Goal: Task Accomplishment & Management: Use online tool/utility

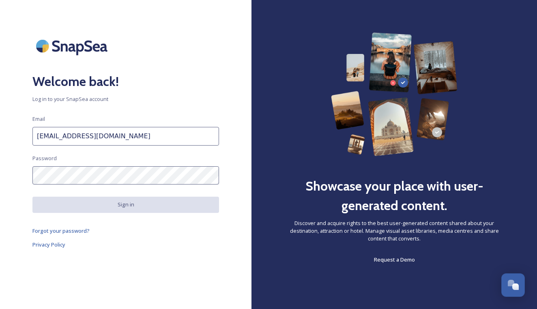
type input "[EMAIL_ADDRESS][DOMAIN_NAME]"
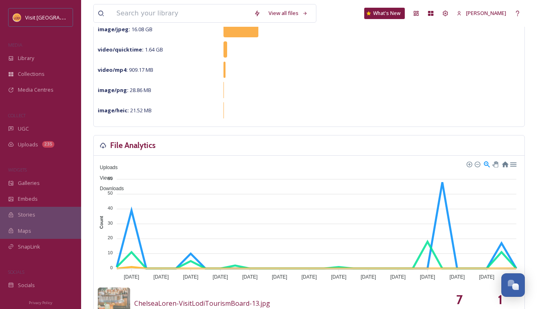
scroll to position [122, 0]
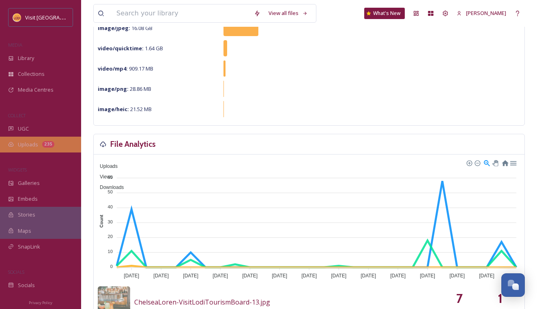
click at [50, 143] on div "235" at bounding box center [48, 144] width 12 height 6
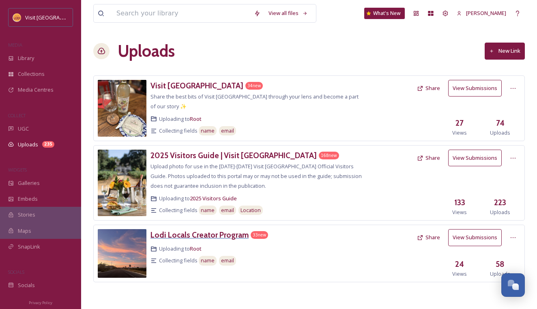
click at [196, 230] on h3 "Lodi Locals Creator Program" at bounding box center [200, 235] width 98 height 10
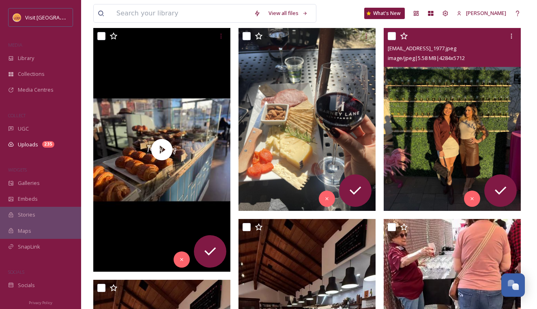
scroll to position [383, 0]
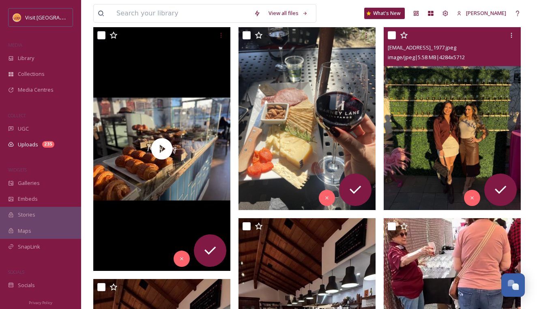
click at [447, 147] on img at bounding box center [452, 118] width 137 height 183
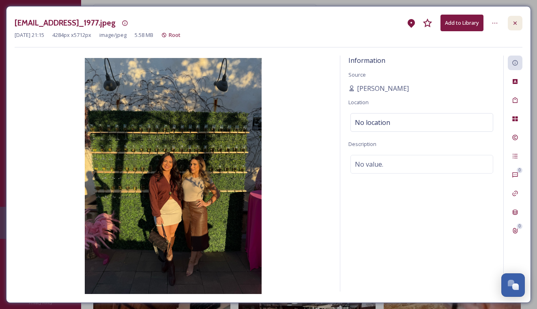
click at [517, 22] on icon at bounding box center [515, 23] width 6 height 6
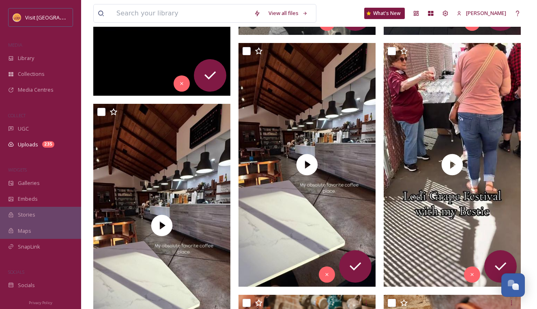
scroll to position [560, 0]
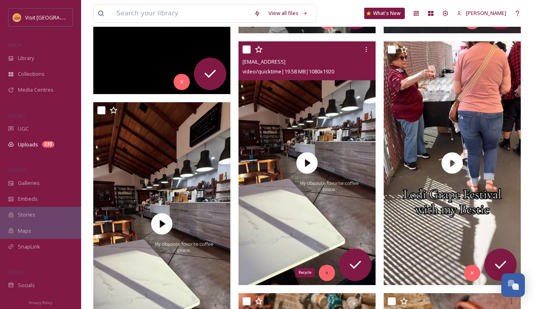
click at [329, 272] on icon at bounding box center [327, 273] width 6 height 6
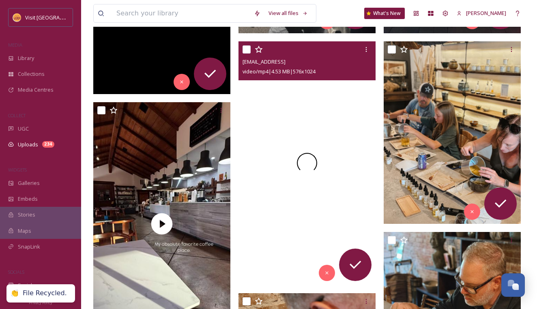
click at [330, 194] on div at bounding box center [307, 163] width 137 height 244
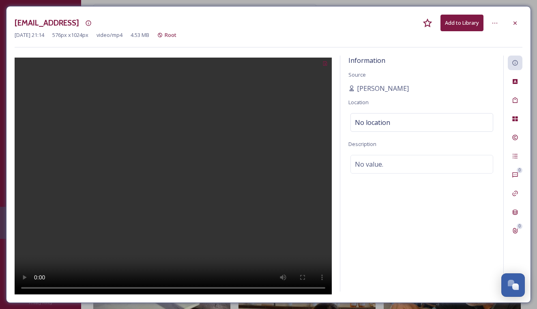
click at [167, 164] on video at bounding box center [173, 177] width 317 height 239
click at [518, 25] on icon at bounding box center [515, 23] width 6 height 6
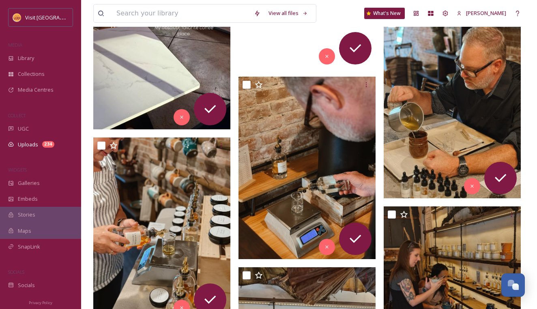
scroll to position [779, 0]
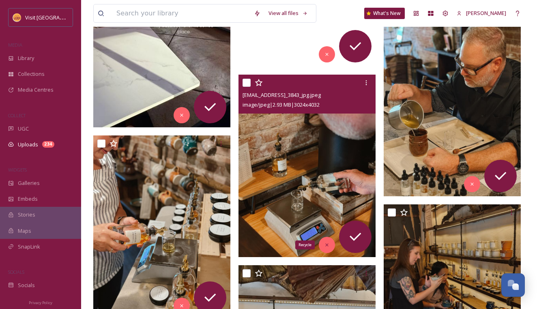
click at [325, 246] on icon at bounding box center [327, 245] width 6 height 6
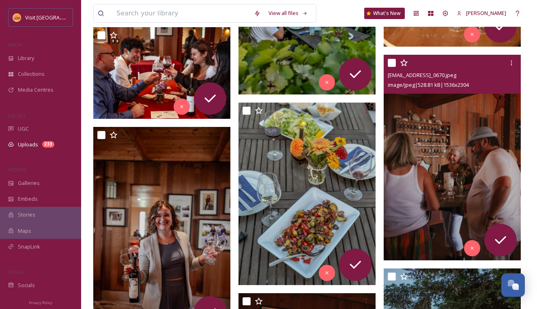
scroll to position [1330, 0]
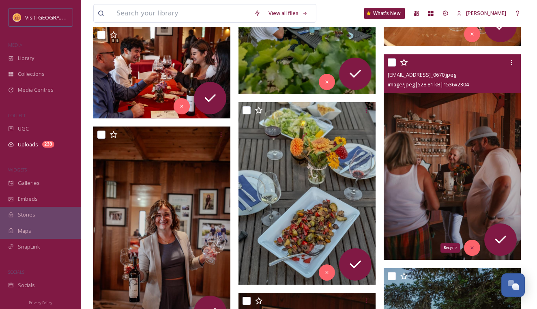
click at [476, 249] on div "Recycle" at bounding box center [472, 248] width 16 height 16
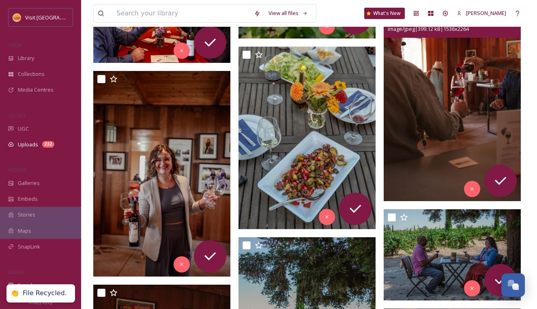
scroll to position [1398, 0]
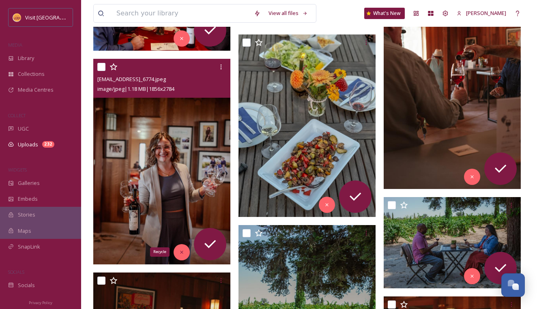
click at [183, 254] on icon at bounding box center [182, 253] width 6 height 6
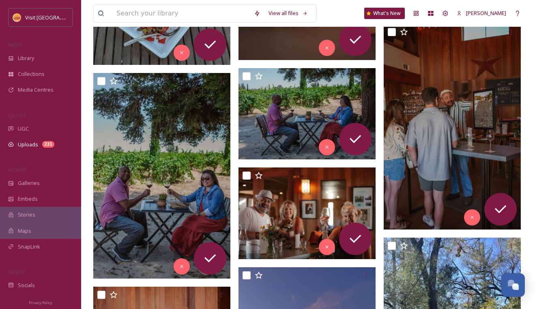
scroll to position [1575, 0]
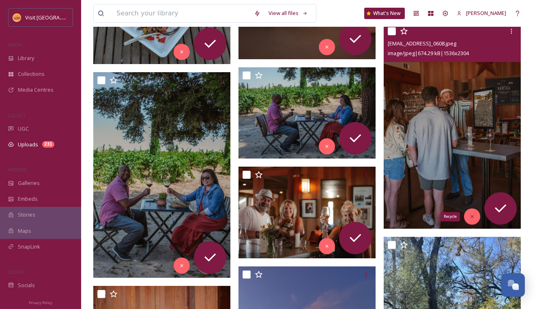
click at [472, 214] on icon at bounding box center [473, 217] width 6 height 6
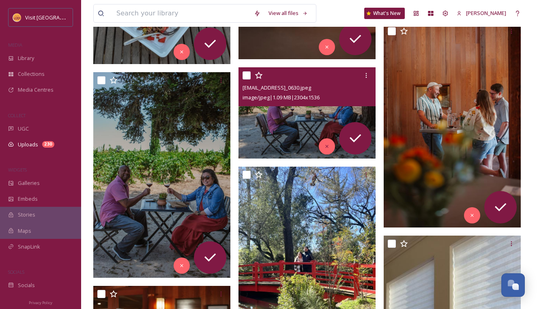
click at [325, 148] on icon at bounding box center [327, 147] width 6 height 6
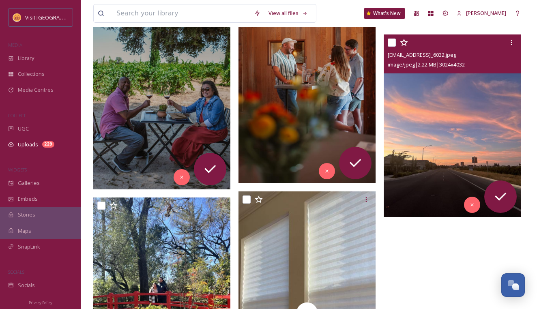
scroll to position [1665, 0]
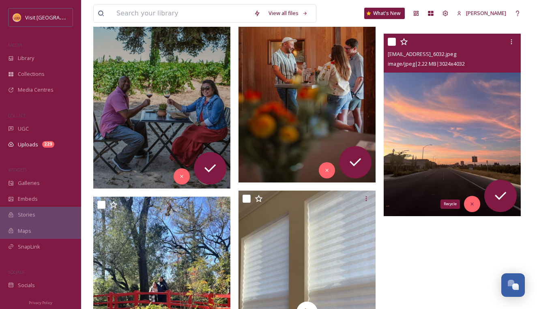
click at [477, 202] on div "Recycle" at bounding box center [472, 204] width 16 height 16
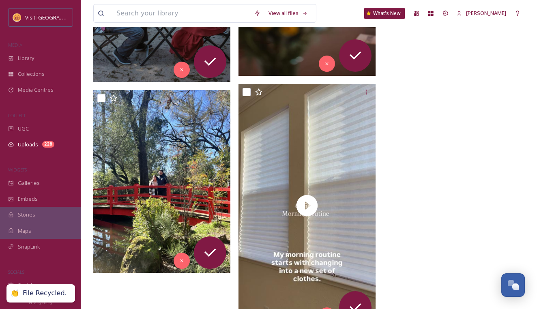
scroll to position [1777, 0]
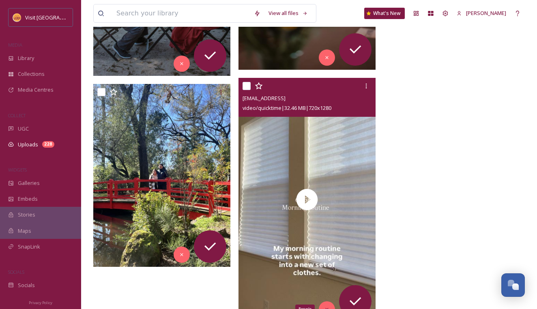
click at [328, 303] on div "Recycle" at bounding box center [327, 310] width 16 height 16
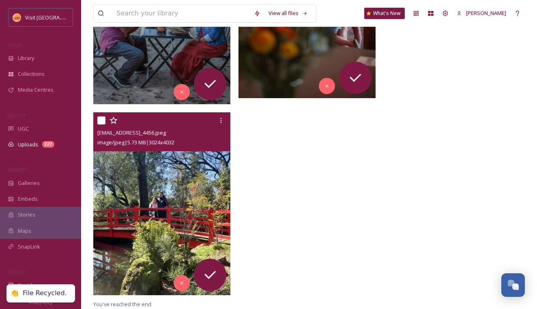
scroll to position [1749, 0]
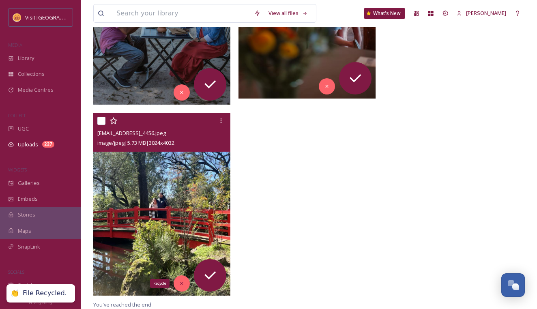
click at [181, 281] on icon at bounding box center [182, 284] width 6 height 6
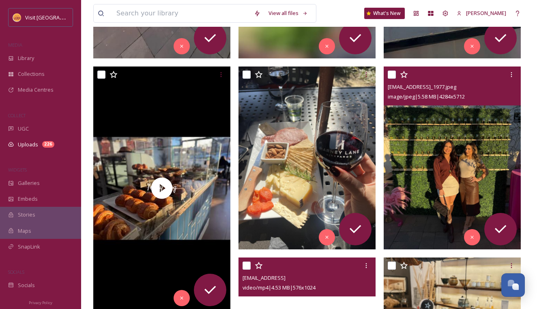
scroll to position [353, 0]
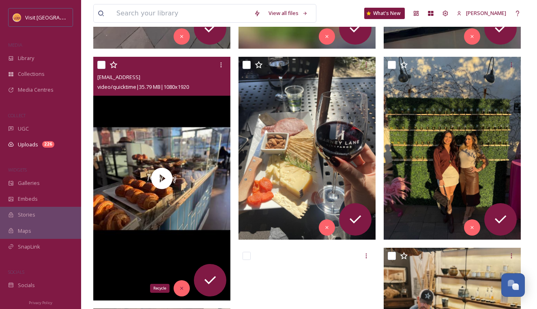
click at [181, 287] on icon at bounding box center [181, 288] width 3 height 3
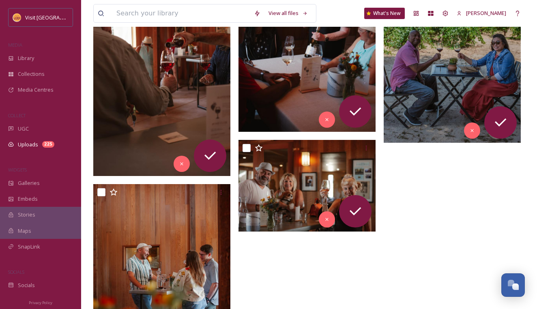
scroll to position [1466, 0]
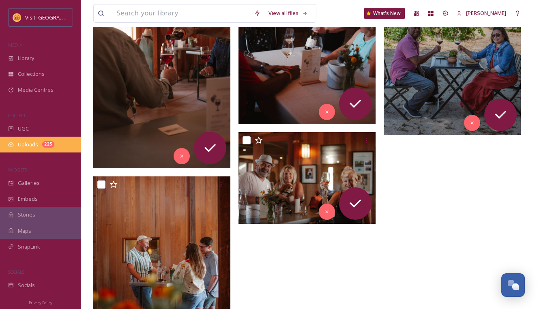
click at [51, 148] on div "Uploads 225" at bounding box center [40, 145] width 81 height 16
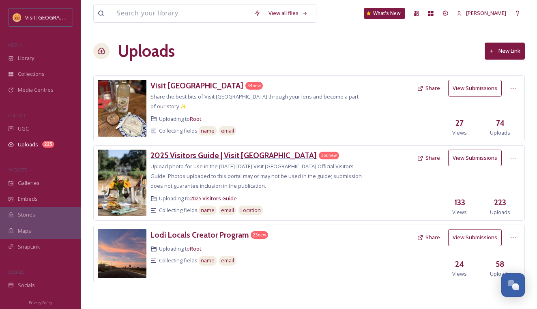
click at [196, 151] on h3 "2025 Visitors Guide | Visit [GEOGRAPHIC_DATA]" at bounding box center [234, 156] width 166 height 10
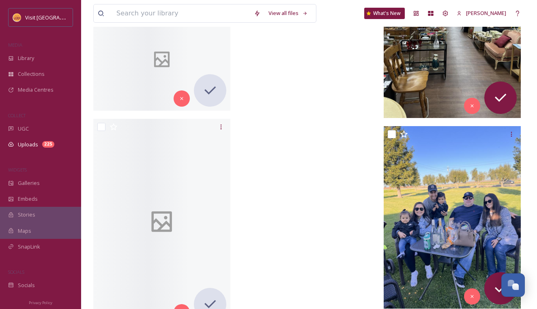
scroll to position [9179, 0]
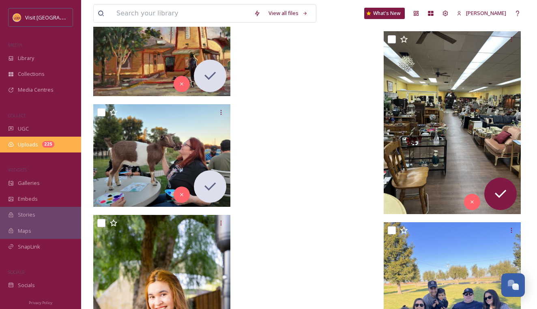
click at [52, 145] on div "225" at bounding box center [48, 144] width 12 height 6
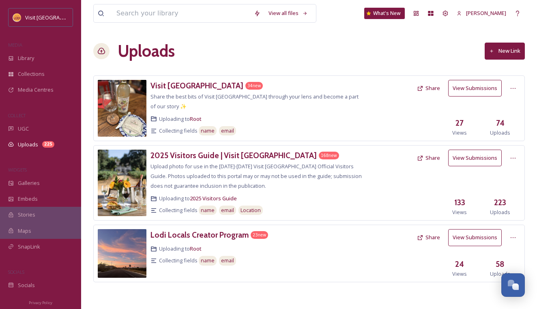
click at [246, 89] on div "34 new" at bounding box center [254, 86] width 17 height 8
click at [303, 45] on div "Uploads New Link" at bounding box center [309, 51] width 432 height 24
click at [45, 53] on div "Library" at bounding box center [40, 58] width 81 height 16
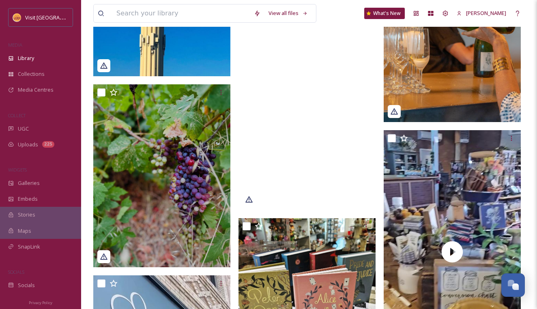
scroll to position [766, 0]
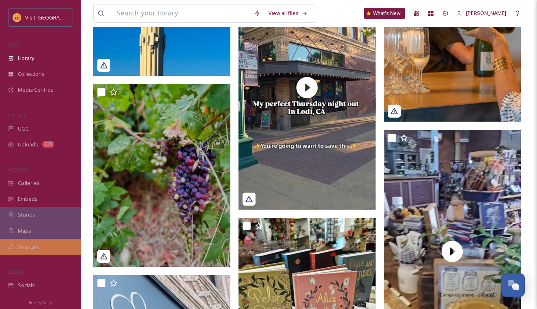
click at [37, 239] on div "SnapLink" at bounding box center [40, 247] width 81 height 16
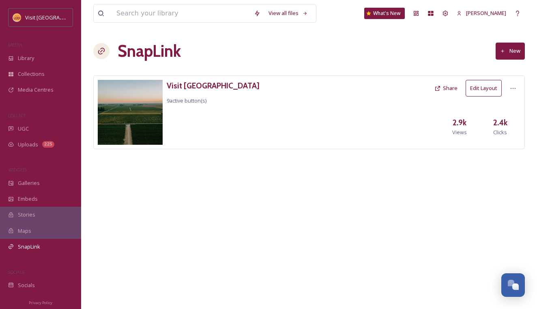
click at [475, 90] on button "Edit Layout" at bounding box center [484, 88] width 36 height 17
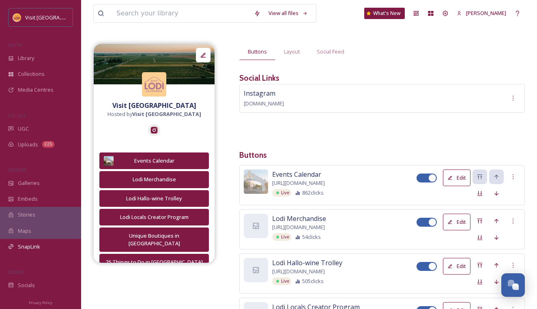
scroll to position [56, 0]
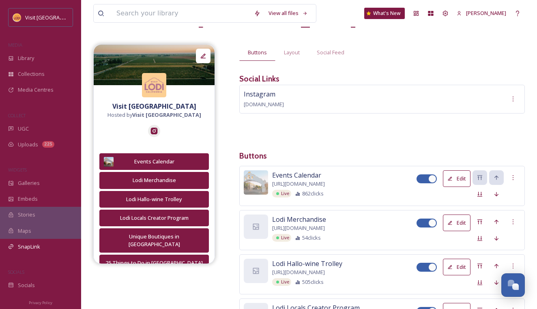
click at [458, 170] on button "Edit" at bounding box center [457, 178] width 28 height 17
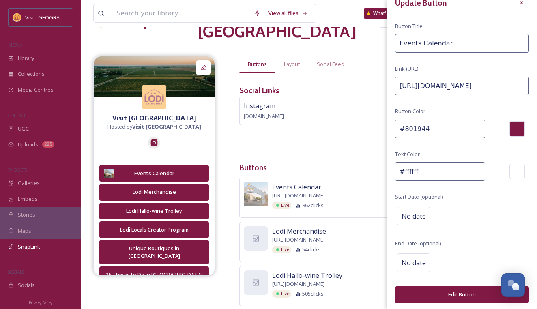
scroll to position [12, 0]
click at [446, 290] on button "Edit Button" at bounding box center [462, 295] width 134 height 17
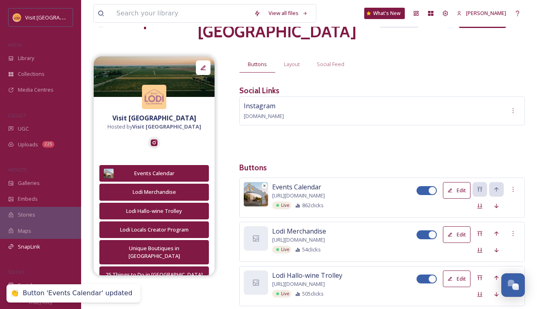
click at [251, 182] on img at bounding box center [256, 194] width 24 height 24
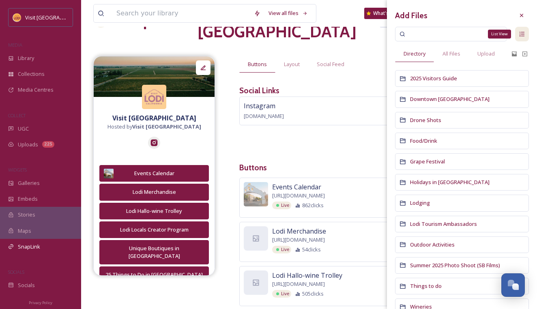
click at [526, 30] on div "List View" at bounding box center [523, 34] width 14 height 15
click at [468, 56] on div "All Files" at bounding box center [451, 53] width 35 height 17
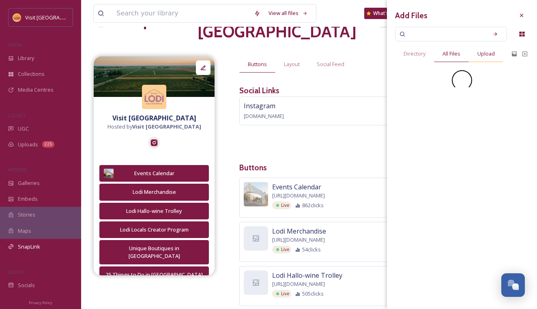
click at [484, 55] on span "Upload" at bounding box center [486, 54] width 17 height 8
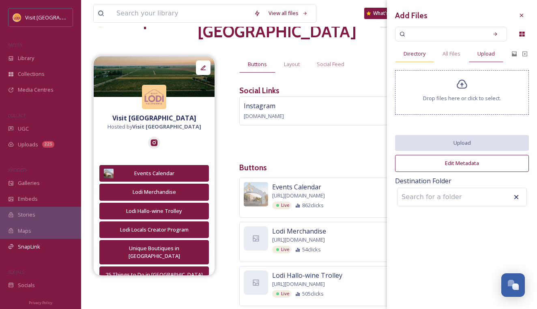
click at [418, 55] on span "Directory" at bounding box center [415, 54] width 22 height 8
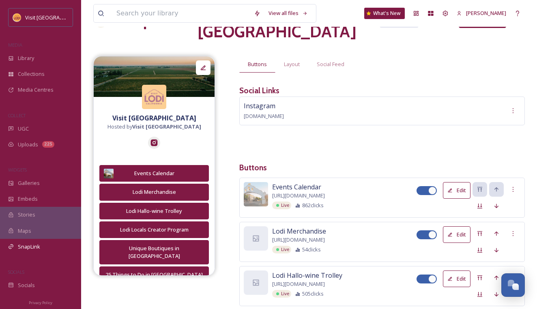
click at [332, 104] on div "Instagram [DOMAIN_NAME]" at bounding box center [382, 123] width 286 height 53
click at [264, 182] on img at bounding box center [256, 194] width 24 height 24
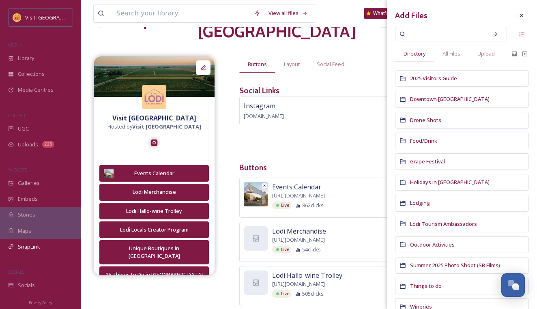
click at [265, 184] on icon at bounding box center [265, 186] width 4 height 4
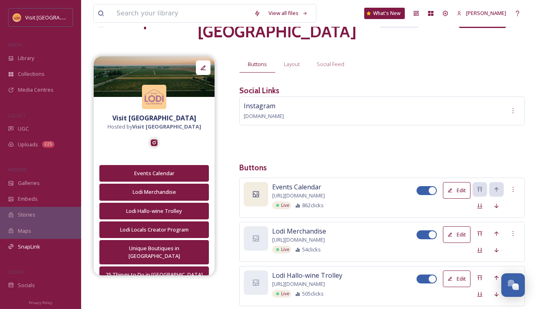
click at [261, 182] on div at bounding box center [256, 194] width 24 height 24
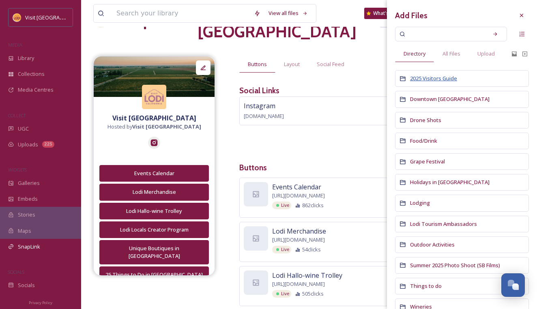
click at [453, 78] on span "2025 Visitors Guide" at bounding box center [433, 78] width 47 height 7
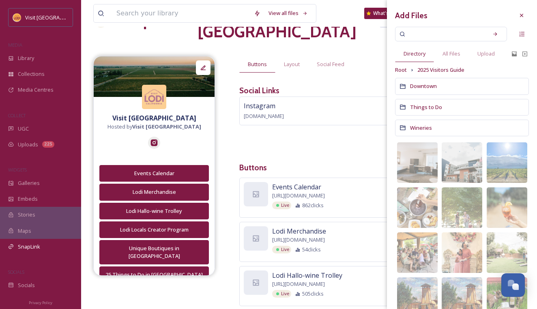
scroll to position [0, 0]
click at [403, 70] on span "Root" at bounding box center [401, 70] width 12 height 8
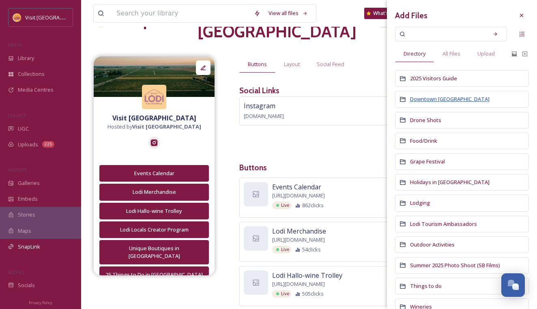
click at [437, 98] on span "Downtown [GEOGRAPHIC_DATA]" at bounding box center [450, 98] width 80 height 7
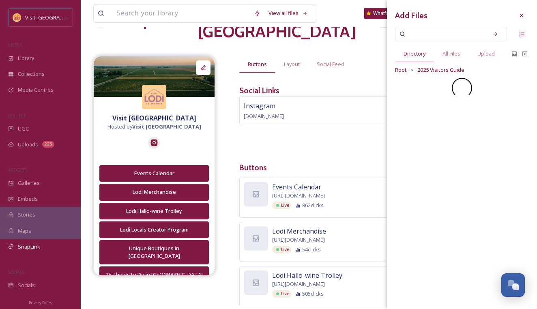
click at [437, 98] on div "Add Files Directory All Files Upload Root 2025 Visitors Guide" at bounding box center [462, 53] width 150 height 106
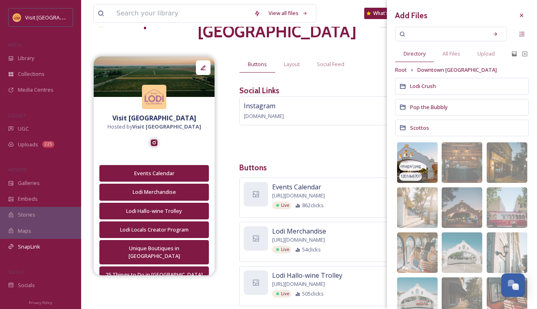
click at [420, 158] on img at bounding box center [417, 162] width 41 height 41
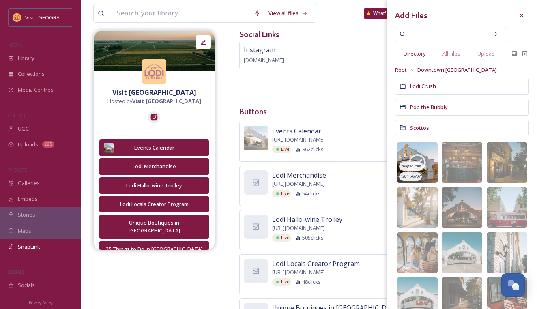
scroll to position [108, 0]
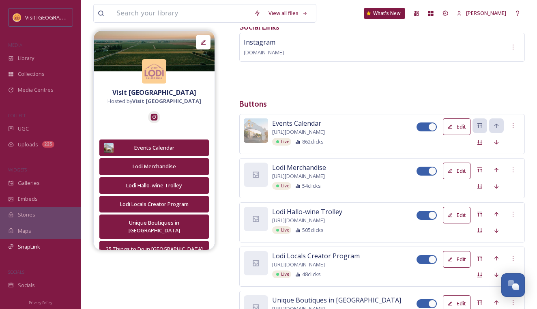
click at [341, 98] on h3 "Buttons" at bounding box center [382, 104] width 286 height 12
click at [512, 123] on icon at bounding box center [513, 126] width 6 height 6
click at [461, 119] on button "Edit" at bounding box center [457, 127] width 28 height 17
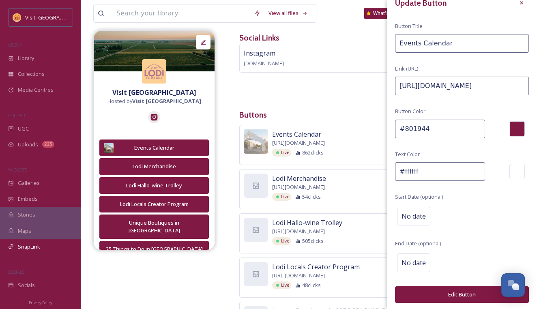
scroll to position [12, 0]
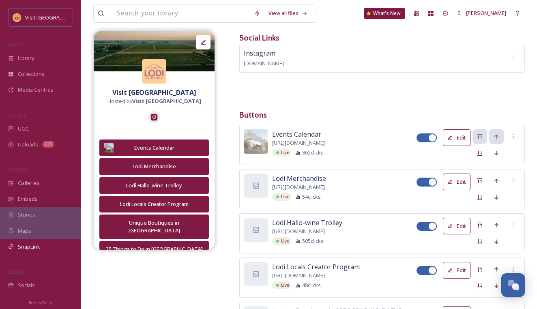
click at [343, 68] on div "Instagram [DOMAIN_NAME]" at bounding box center [382, 70] width 286 height 53
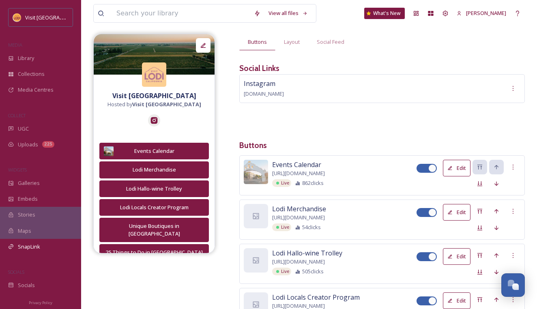
scroll to position [65, 0]
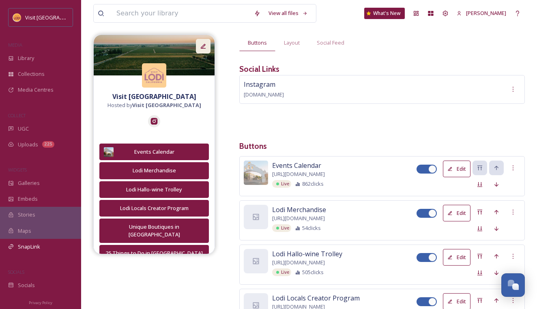
click at [201, 45] on icon at bounding box center [203, 46] width 6 height 6
click at [294, 97] on div "Instagram [DOMAIN_NAME]" at bounding box center [382, 101] width 286 height 53
click at [294, 75] on div "Instagram [DOMAIN_NAME]" at bounding box center [382, 89] width 286 height 29
click at [256, 91] on span "[DOMAIN_NAME]" at bounding box center [264, 94] width 40 height 7
click at [521, 75] on div "Instagram [DOMAIN_NAME]" at bounding box center [382, 89] width 286 height 29
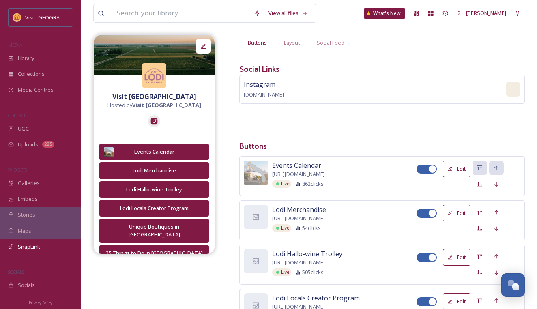
click at [517, 82] on div at bounding box center [513, 89] width 15 height 15
click at [449, 97] on div "Instagram [DOMAIN_NAME] Edit Delete" at bounding box center [382, 101] width 286 height 53
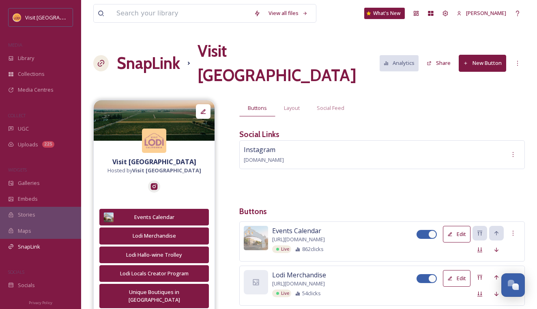
scroll to position [0, 0]
click at [326, 104] on span "Social Feed" at bounding box center [331, 108] width 28 height 8
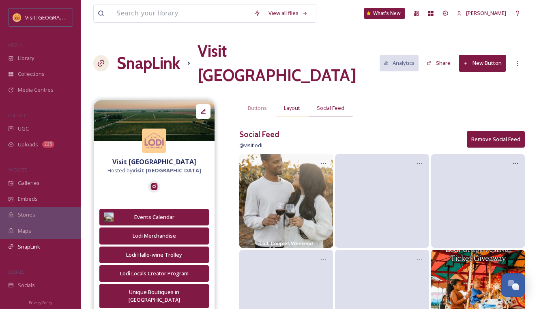
click at [293, 100] on div "Layout" at bounding box center [292, 108] width 33 height 17
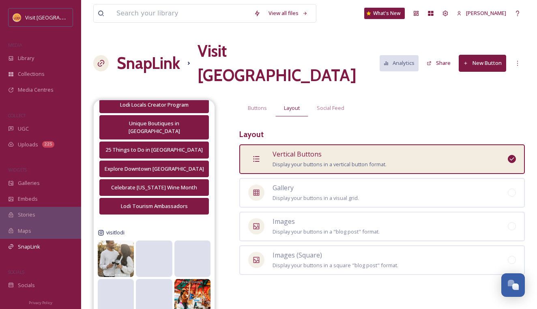
scroll to position [151, 0]
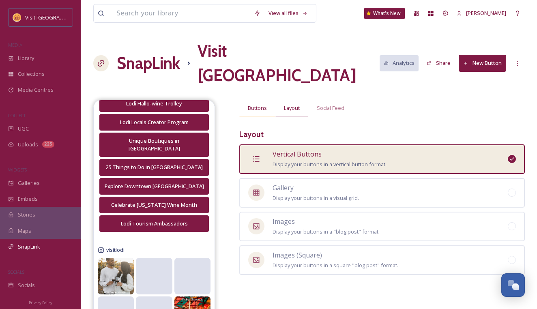
click at [261, 104] on span "Buttons" at bounding box center [257, 108] width 19 height 8
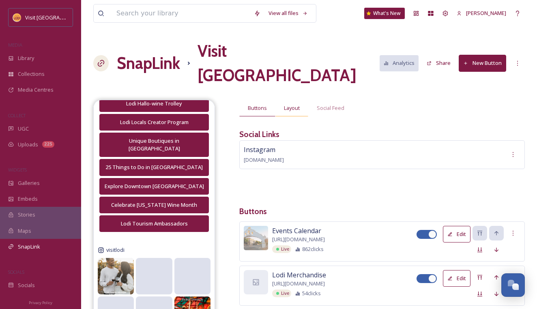
click at [296, 104] on span "Layout" at bounding box center [292, 108] width 16 height 8
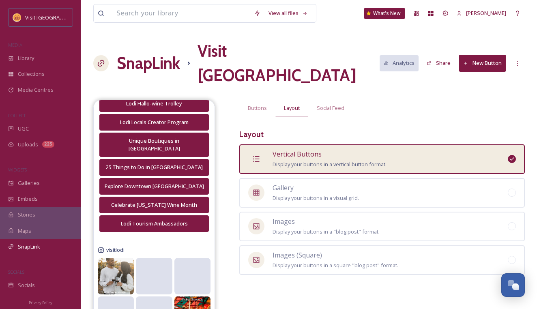
scroll to position [0, 0]
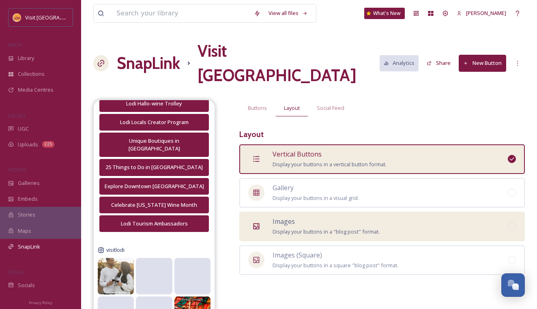
click at [305, 217] on div "Images Display your buttons in a "blog post" format." at bounding box center [326, 227] width 107 height 20
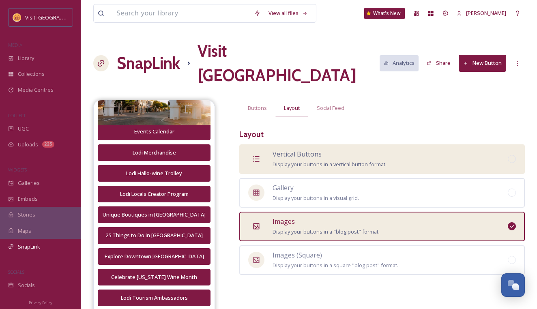
scroll to position [152, 0]
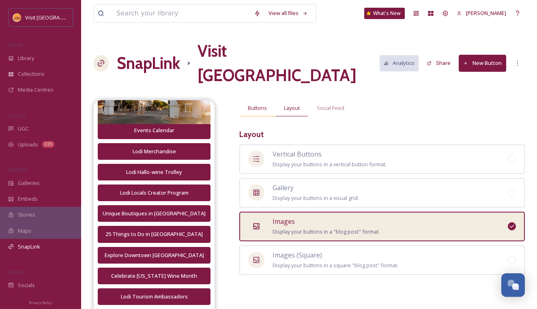
click at [255, 104] on span "Buttons" at bounding box center [257, 108] width 19 height 8
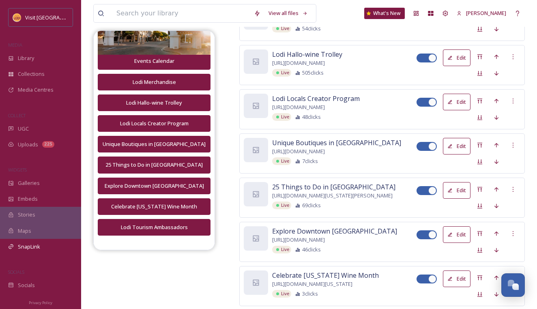
scroll to position [270, 0]
